Goal: Navigation & Orientation: Find specific page/section

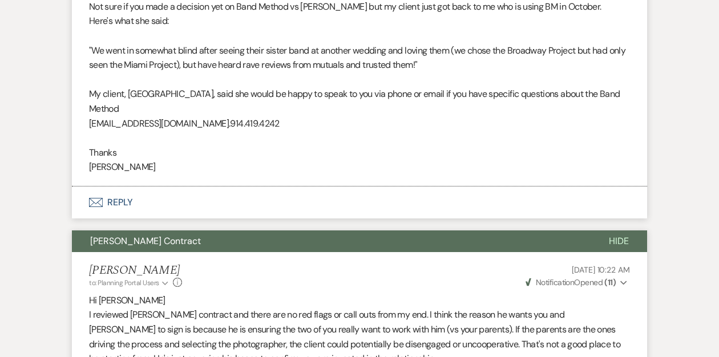
scroll to position [190, 0]
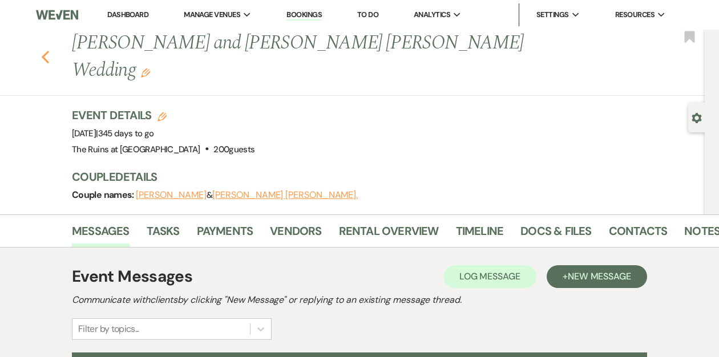
click at [45, 51] on use "button" at bounding box center [45, 57] width 7 height 13
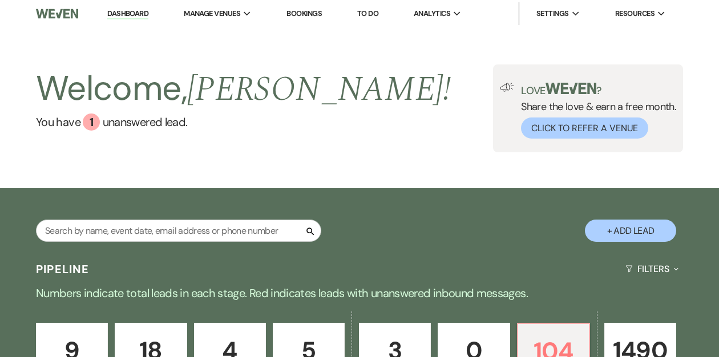
scroll to position [159, 0]
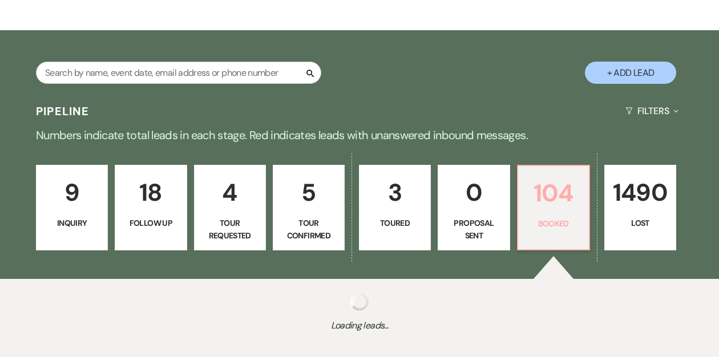
click at [557, 188] on link "104 Booked" at bounding box center [553, 208] width 73 height 86
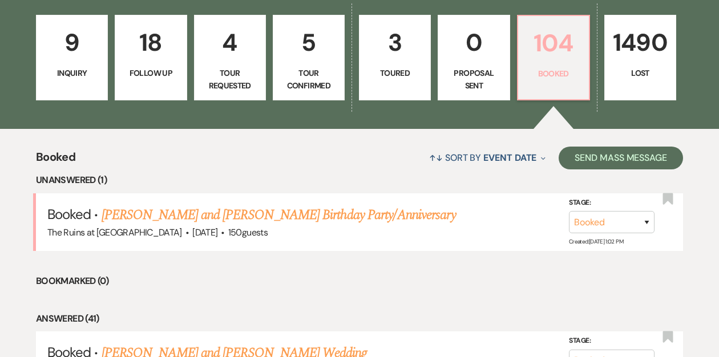
scroll to position [464, 0]
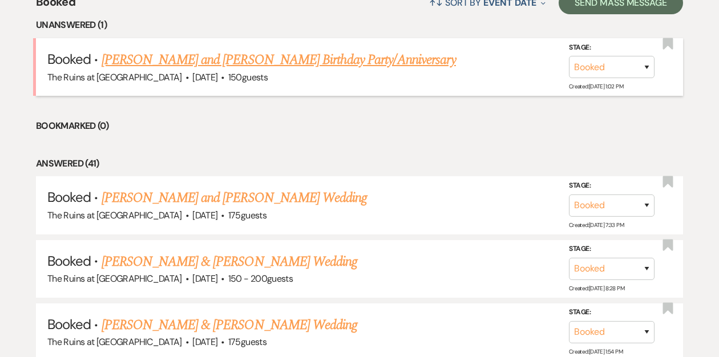
click at [283, 59] on link "[PERSON_NAME] and [PERSON_NAME] Birthday Party/Anniversary" at bounding box center [279, 60] width 354 height 21
